Goal: Information Seeking & Learning: Learn about a topic

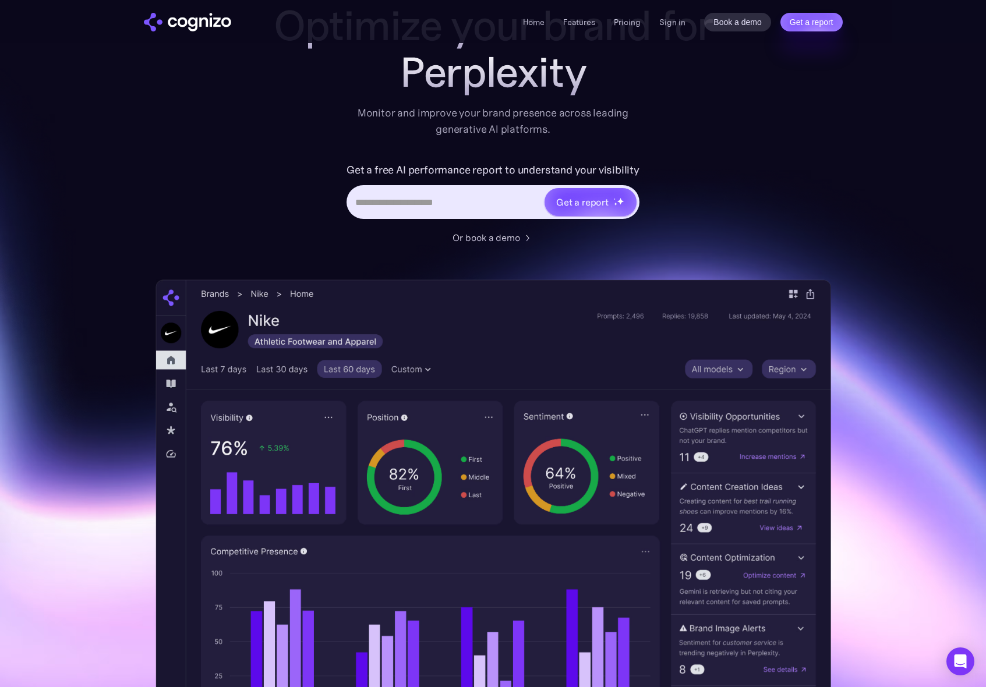
scroll to position [231, 0]
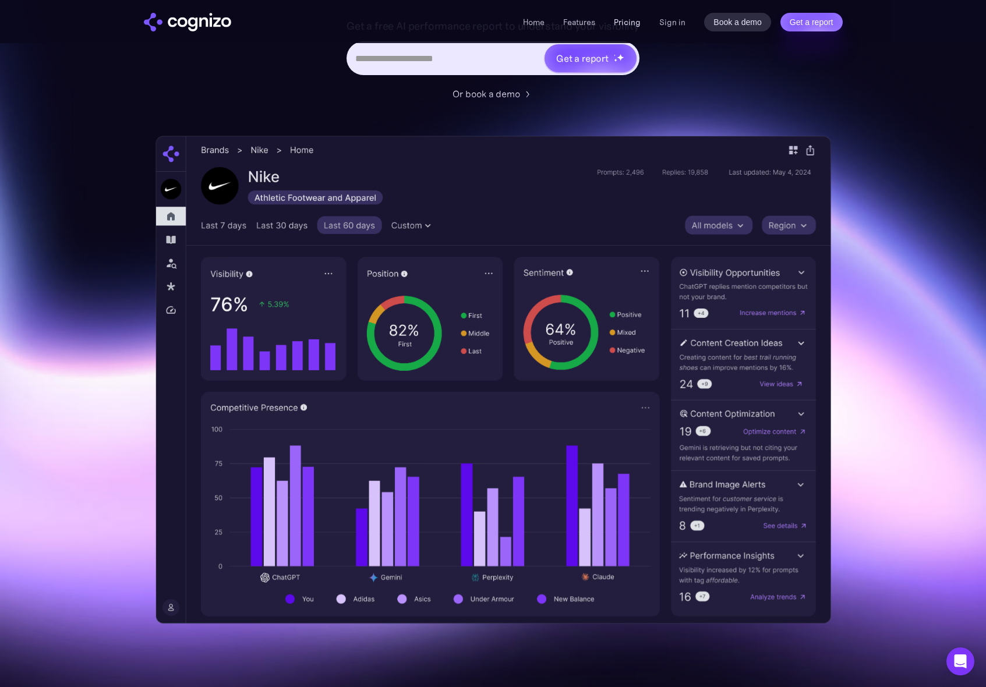
click at [632, 22] on link "Pricing" at bounding box center [627, 22] width 27 height 10
